Goal: Use online tool/utility: Utilize a website feature to perform a specific function

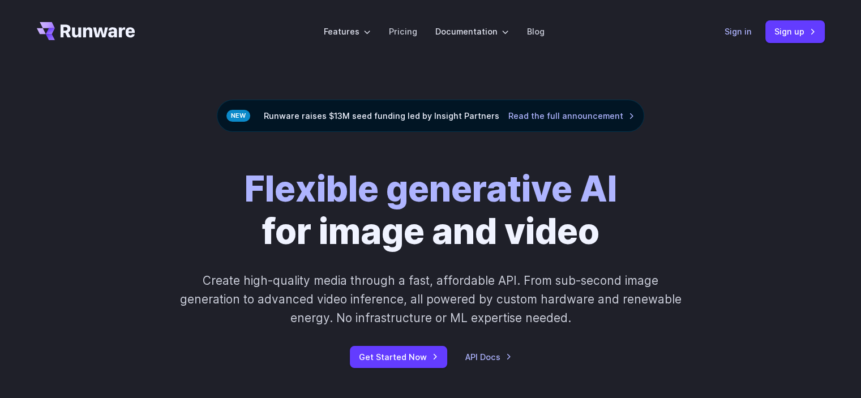
click at [738, 32] on link "Sign in" at bounding box center [738, 31] width 27 height 13
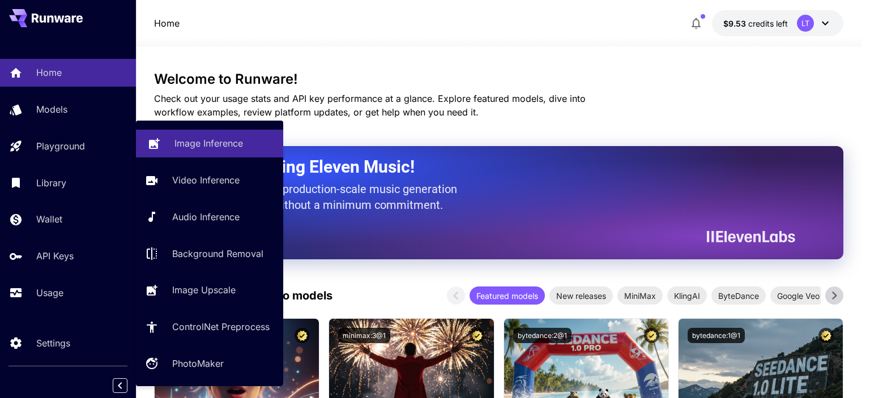
click at [212, 138] on p "Image Inference" at bounding box center [208, 143] width 69 height 14
